Goal: Transaction & Acquisition: Purchase product/service

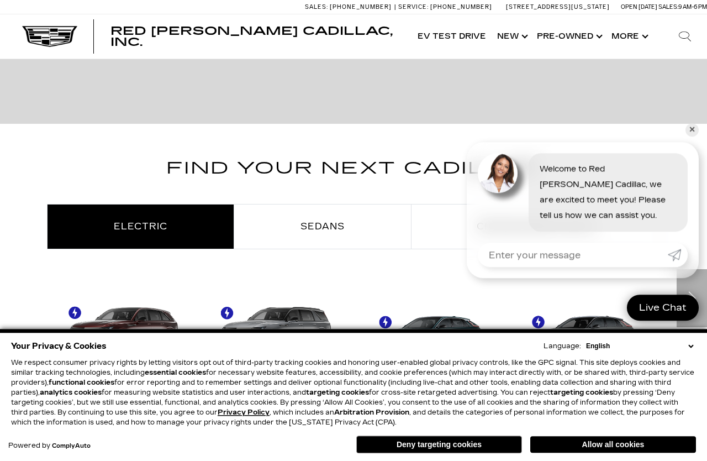
scroll to position [486, 0]
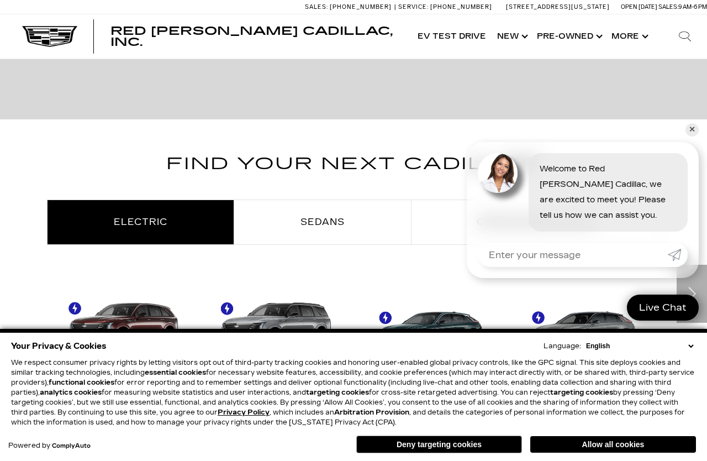
click at [686, 181] on div "Find Your Next Cadillac Electric Sedans Crossovers & SUVs ESCALADE IQ" at bounding box center [353, 278] width 707 height 256
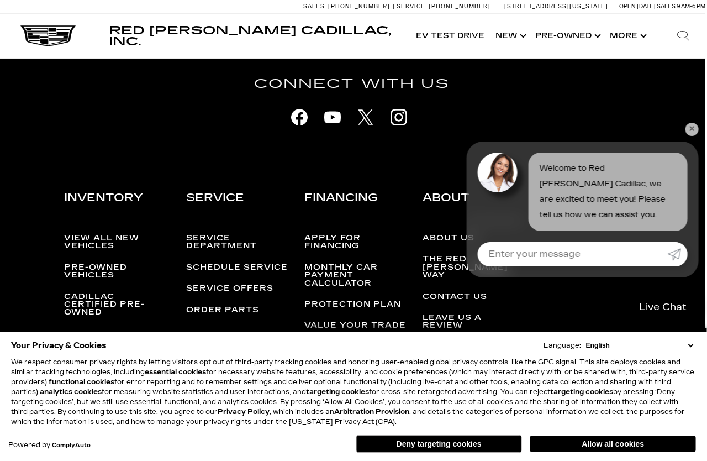
scroll to position [2822, 2]
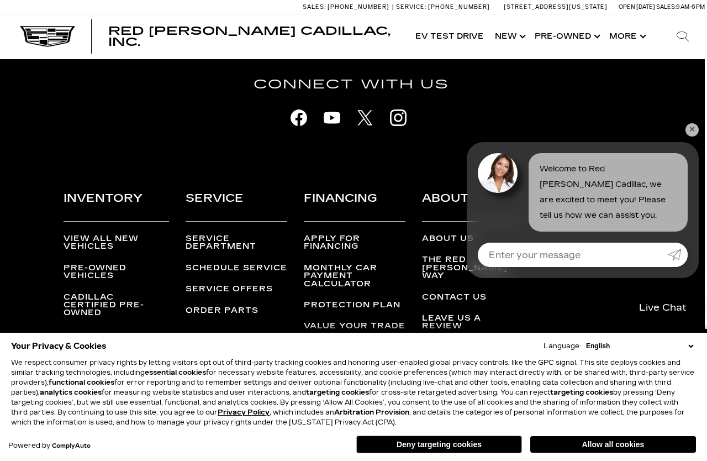
click at [130, 250] on ul "View All New Vehicles Pre-Owned Vehicles Cadillac Certified Pre-Owned Loaner Ve…" at bounding box center [117, 286] width 106 height 103
click at [114, 241] on link "View All New Vehicles" at bounding box center [101, 242] width 75 height 17
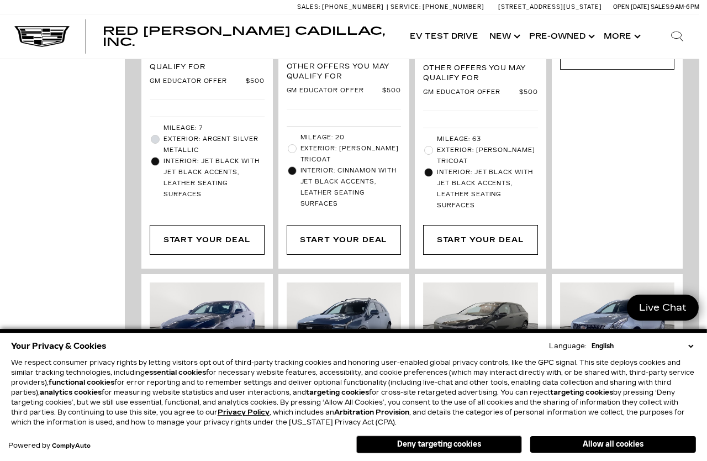
scroll to position [1657, 8]
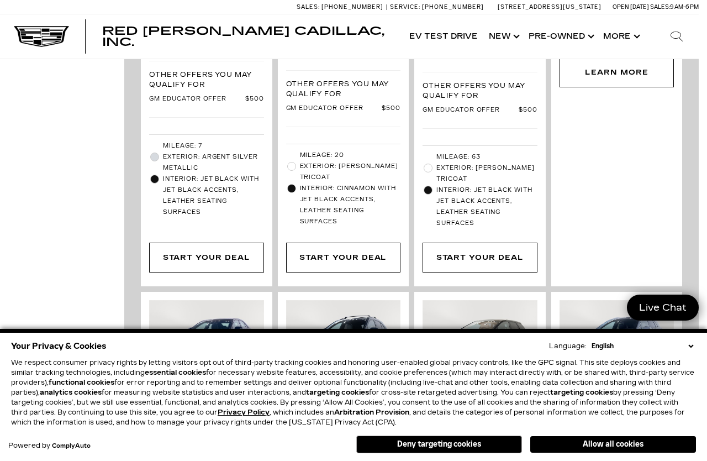
click at [507, 36] on link "Show New" at bounding box center [503, 36] width 40 height 44
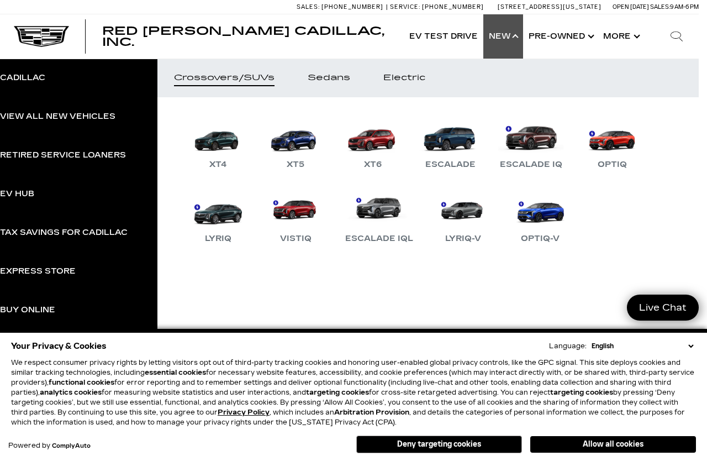
click at [383, 142] on link "XT6" at bounding box center [373, 142] width 66 height 57
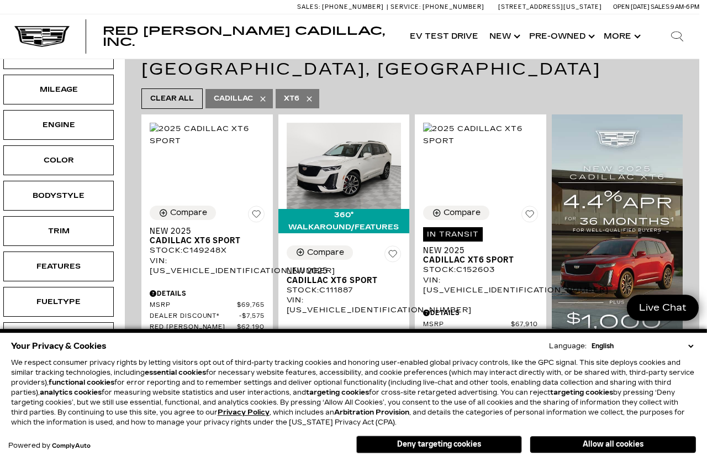
scroll to position [223, 8]
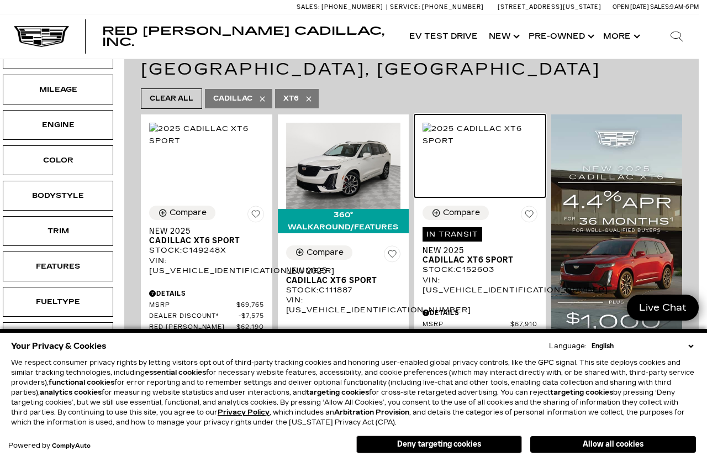
click at [504, 139] on img at bounding box center [480, 135] width 115 height 24
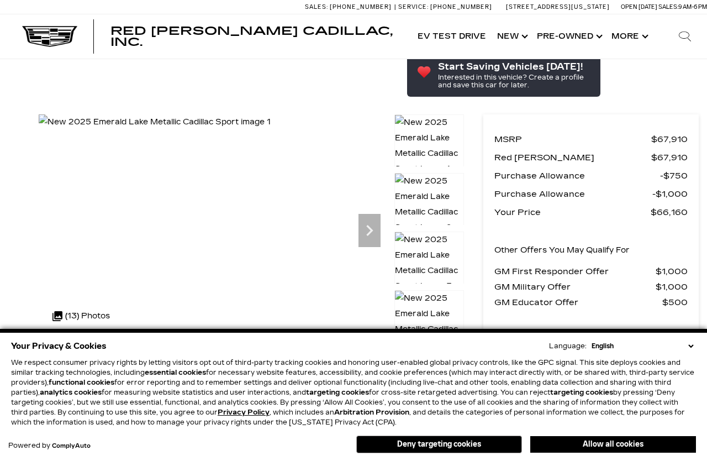
click at [379, 219] on icon "Next" at bounding box center [370, 230] width 22 height 22
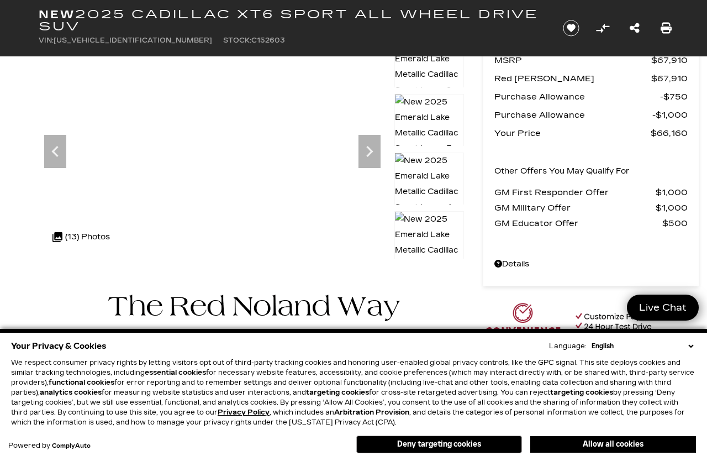
click at [381, 156] on icon "Next" at bounding box center [370, 151] width 22 height 22
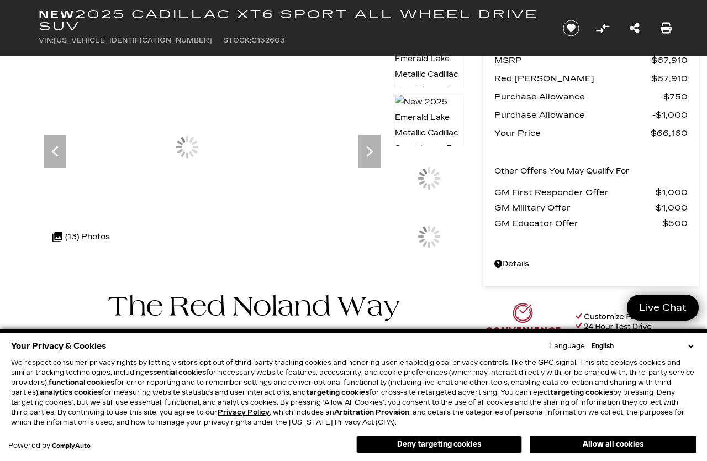
scroll to position [0, 0]
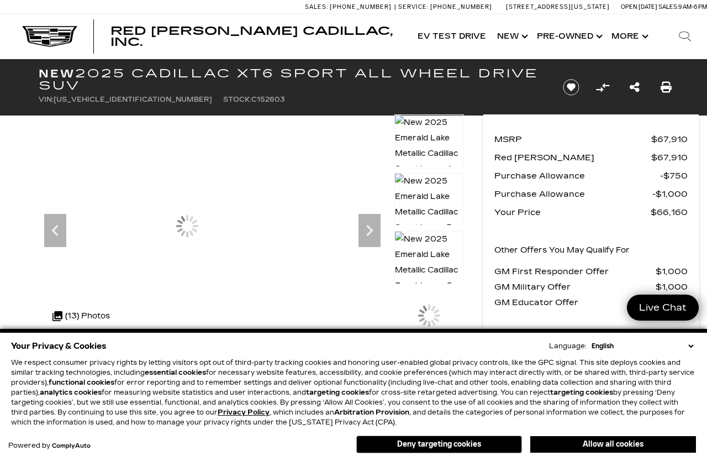
click at [377, 226] on icon "Next" at bounding box center [370, 230] width 22 height 22
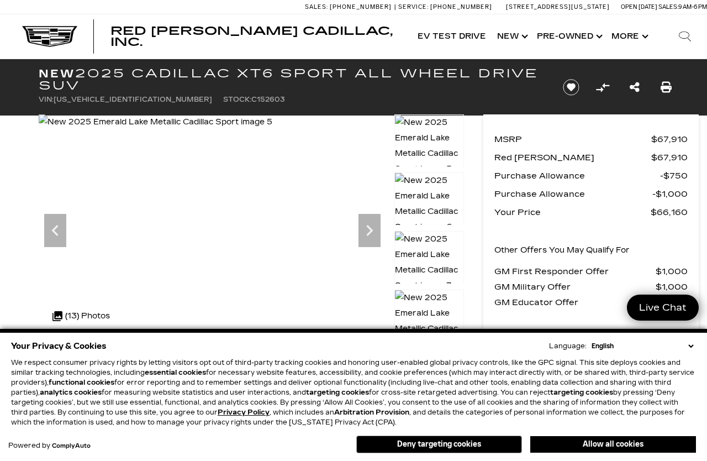
click at [376, 236] on icon "Next" at bounding box center [370, 230] width 22 height 22
click at [378, 223] on icon "Next" at bounding box center [370, 230] width 22 height 22
click at [375, 223] on icon "Next" at bounding box center [370, 230] width 22 height 22
click at [382, 232] on div at bounding box center [484, 225] width 297 height 223
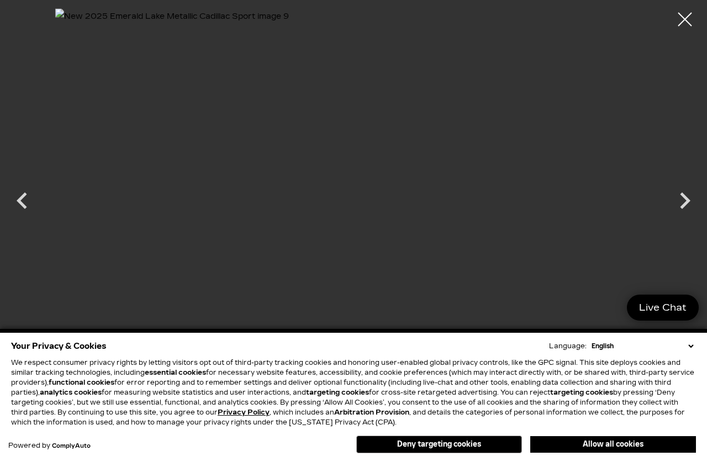
click at [685, 209] on icon "Next" at bounding box center [685, 200] width 33 height 33
click at [689, 209] on icon "Next" at bounding box center [685, 200] width 33 height 33
click at [697, 207] on icon "Next" at bounding box center [685, 200] width 33 height 33
click at [696, 201] on icon "Next" at bounding box center [685, 200] width 33 height 33
click at [689, 201] on div at bounding box center [353, 190] width 707 height 364
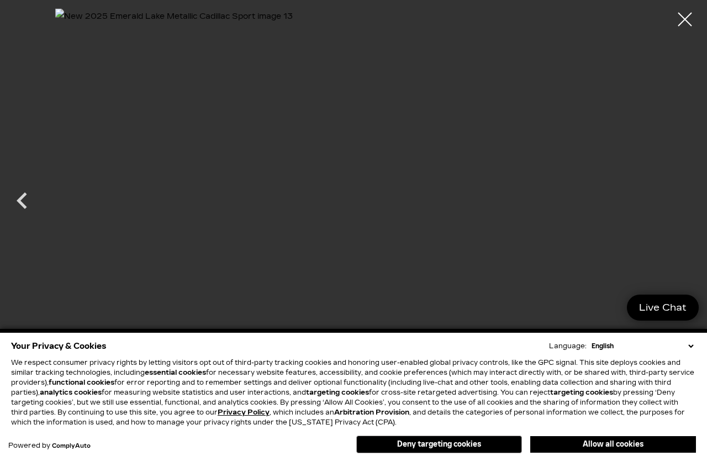
click at [24, 196] on icon "Previous" at bounding box center [22, 200] width 10 height 17
click at [15, 197] on icon "Previous" at bounding box center [22, 200] width 33 height 33
click at [27, 198] on icon "Previous" at bounding box center [22, 200] width 33 height 33
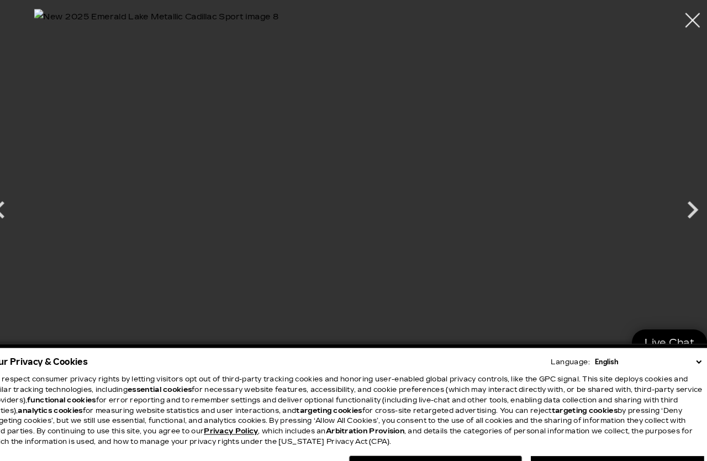
click at [671, 23] on div at bounding box center [685, 20] width 28 height 28
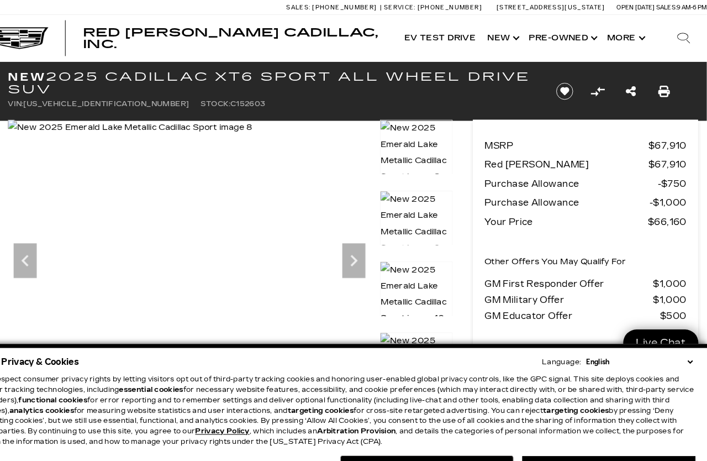
click at [359, 248] on icon "Next" at bounding box center [370, 249] width 22 height 22
click at [415, 206] on div at bounding box center [429, 216] width 70 height 68
click at [417, 206] on img at bounding box center [429, 213] width 70 height 63
click at [407, 204] on img at bounding box center [429, 213] width 70 height 63
